Goal: Task Accomplishment & Management: Manage account settings

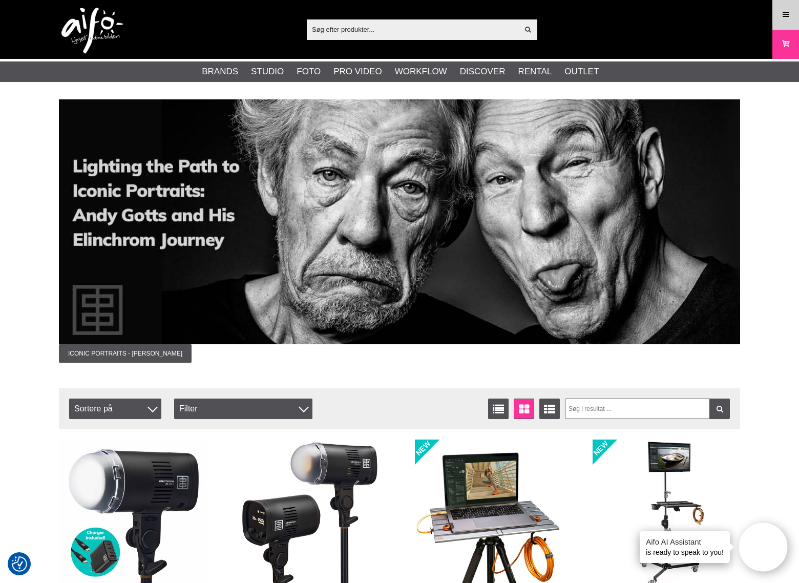
click at [788, 17] on icon at bounding box center [785, 14] width 9 height 11
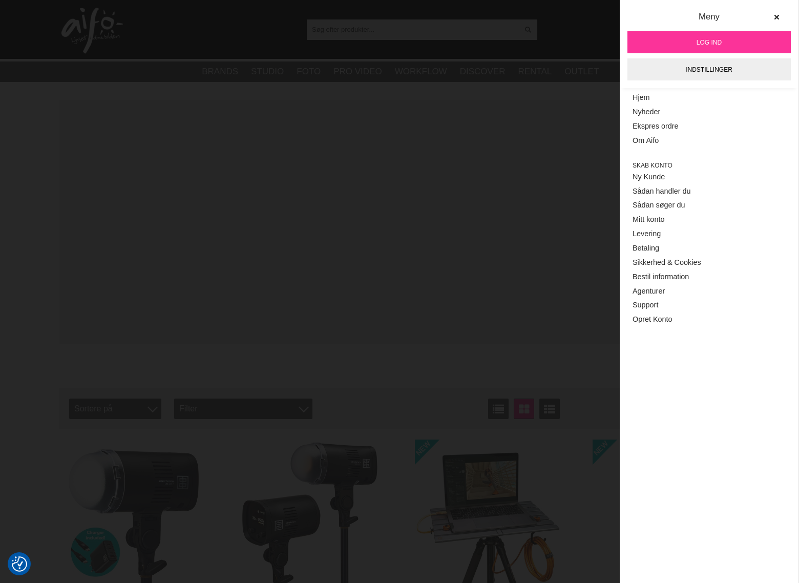
click at [725, 41] on link "Log ind" at bounding box center [708, 42] width 163 height 22
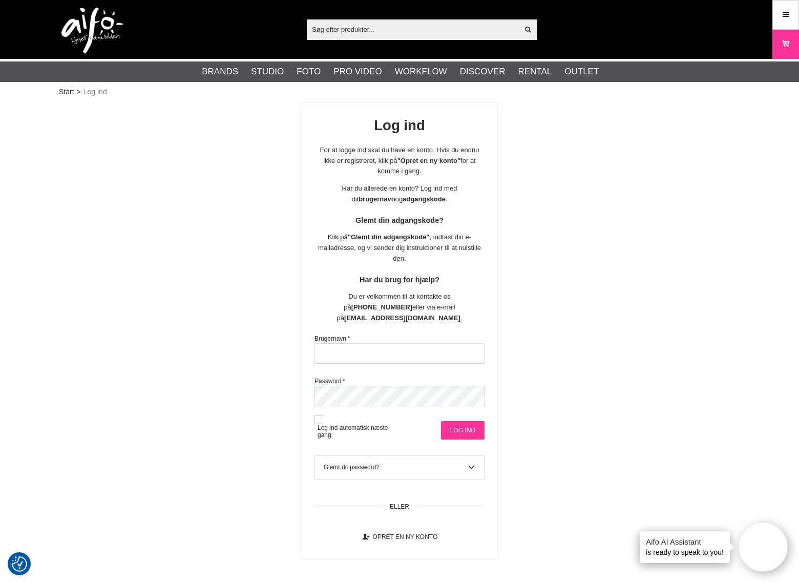
type input "hccdist"
click at [454, 421] on input "Log ind" at bounding box center [463, 430] width 44 height 18
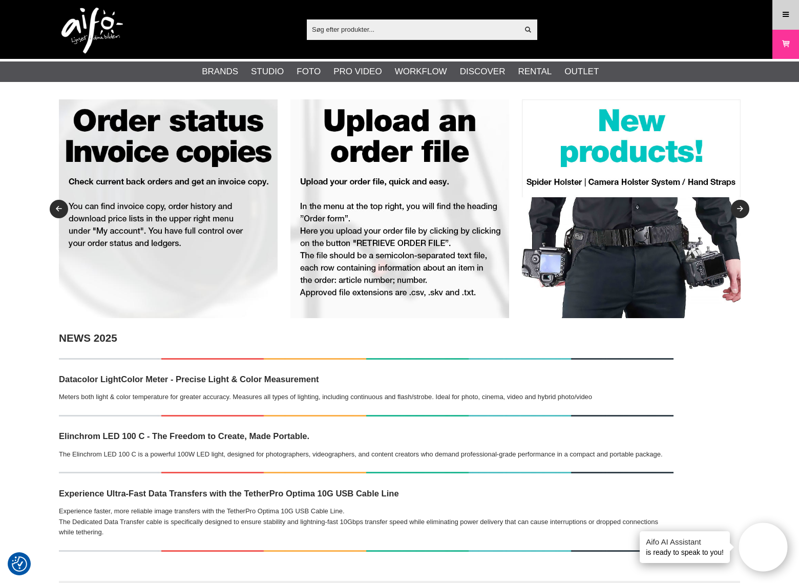
click at [788, 17] on icon at bounding box center [785, 14] width 9 height 11
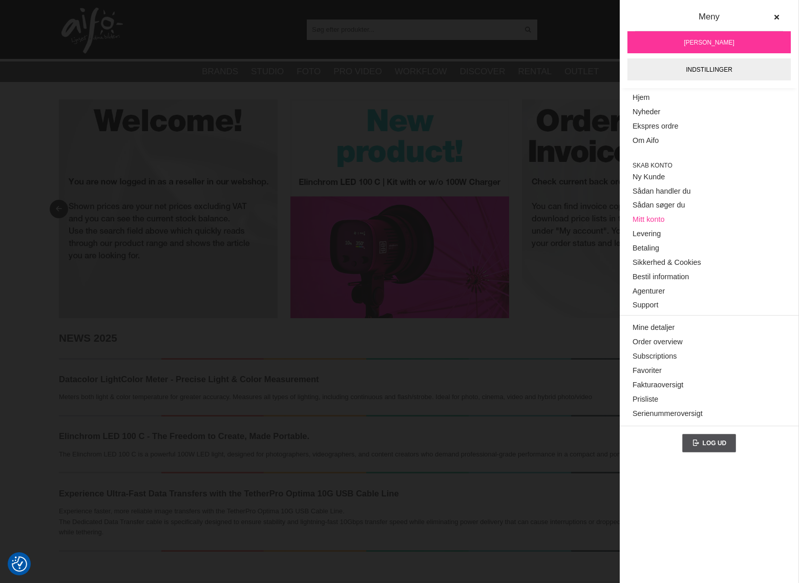
click at [660, 219] on link "Mitt konto" at bounding box center [709, 220] width 153 height 14
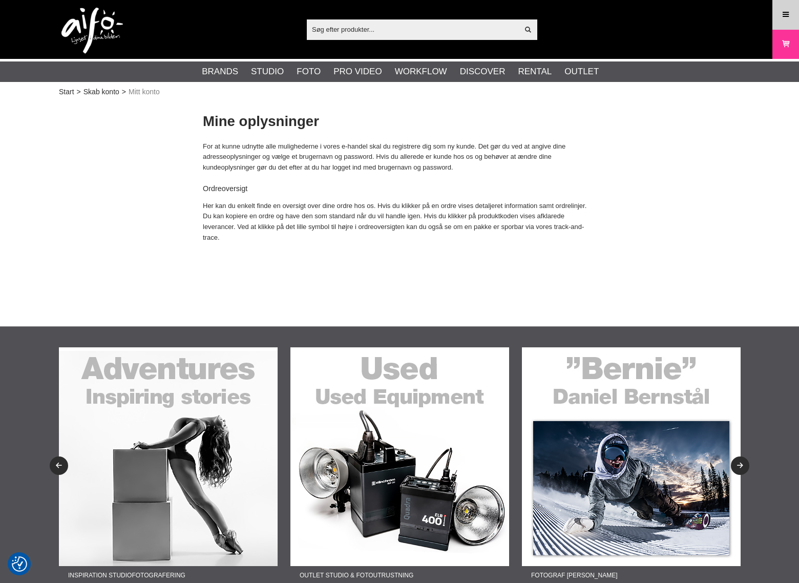
click at [788, 16] on icon at bounding box center [785, 14] width 9 height 11
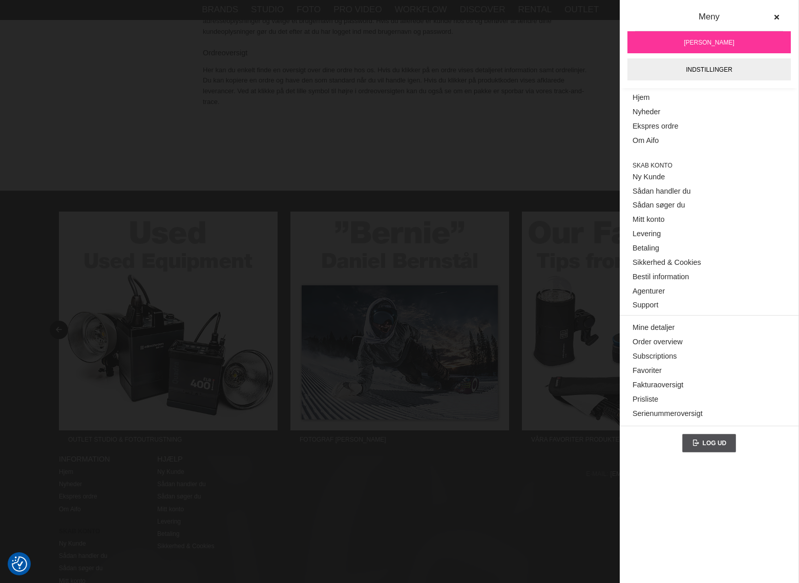
scroll to position [154, 0]
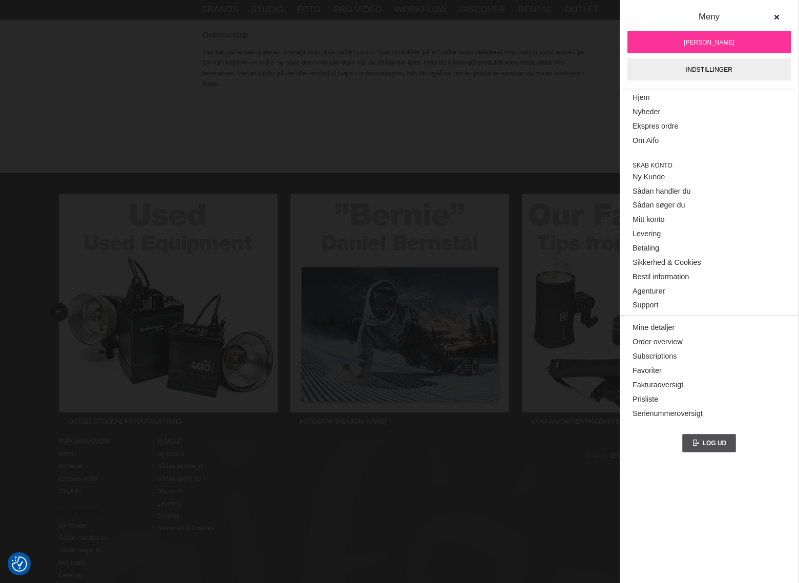
click at [409, 150] on section at bounding box center [399, 146] width 799 height 51
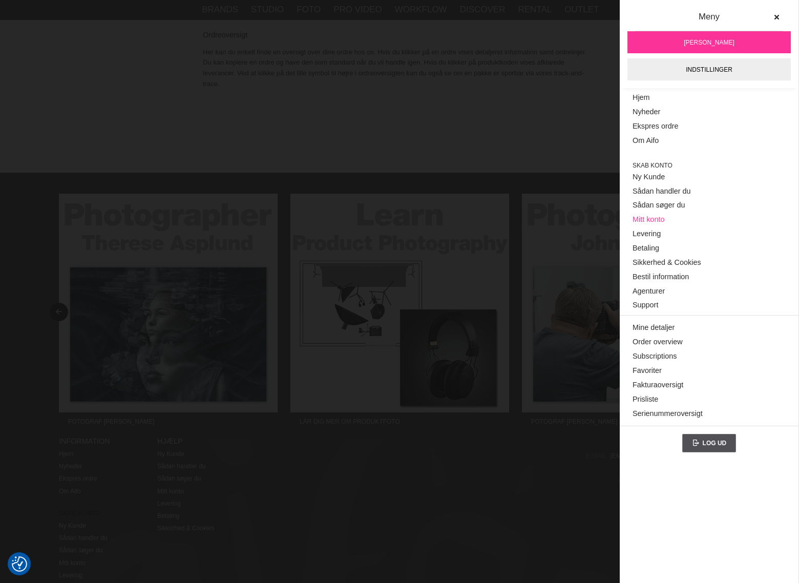
click at [651, 220] on link "Mitt konto" at bounding box center [709, 220] width 153 height 14
